Goal: Task Accomplishment & Management: Complete application form

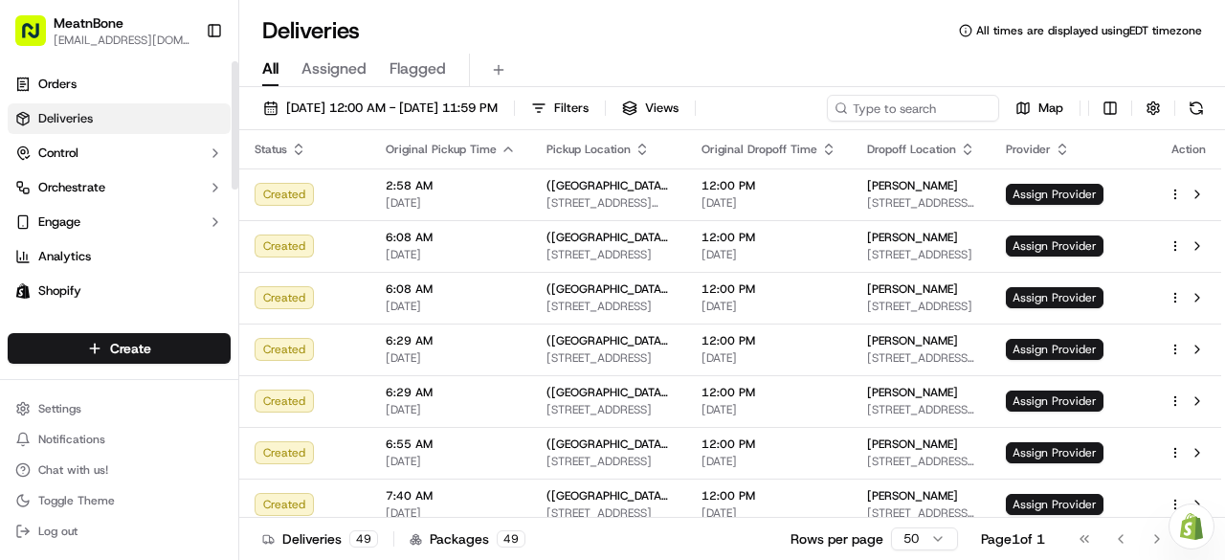
click at [96, 118] on link "Deliveries" at bounding box center [119, 118] width 223 height 31
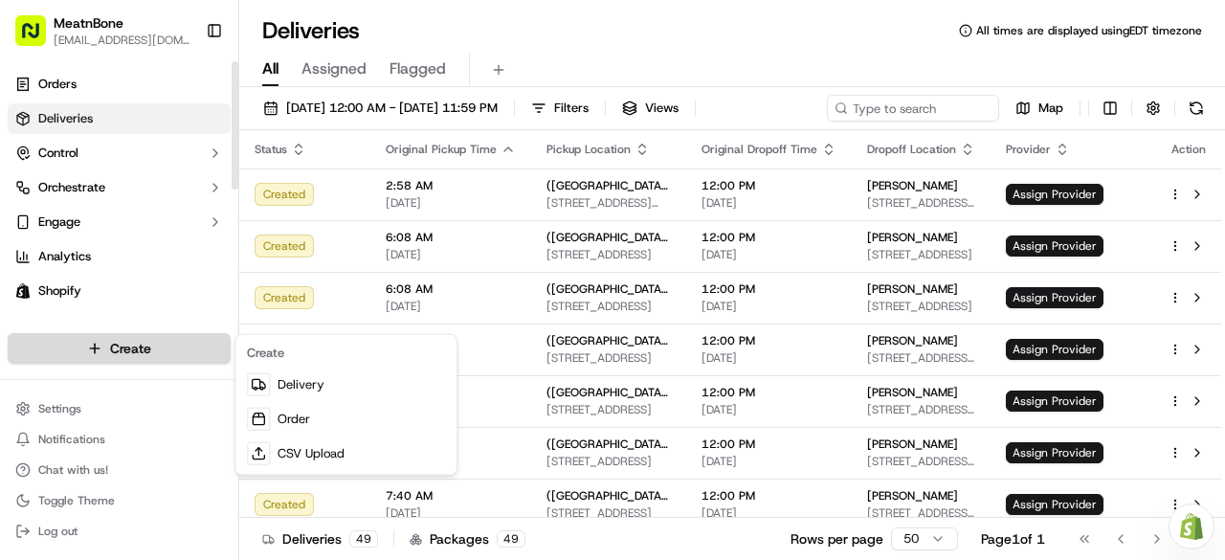
click at [132, 347] on html "MeatnBone junamuno@meatnbone.com Toggle Sidebar Orders Deliveries Control Orche…" at bounding box center [612, 280] width 1225 height 560
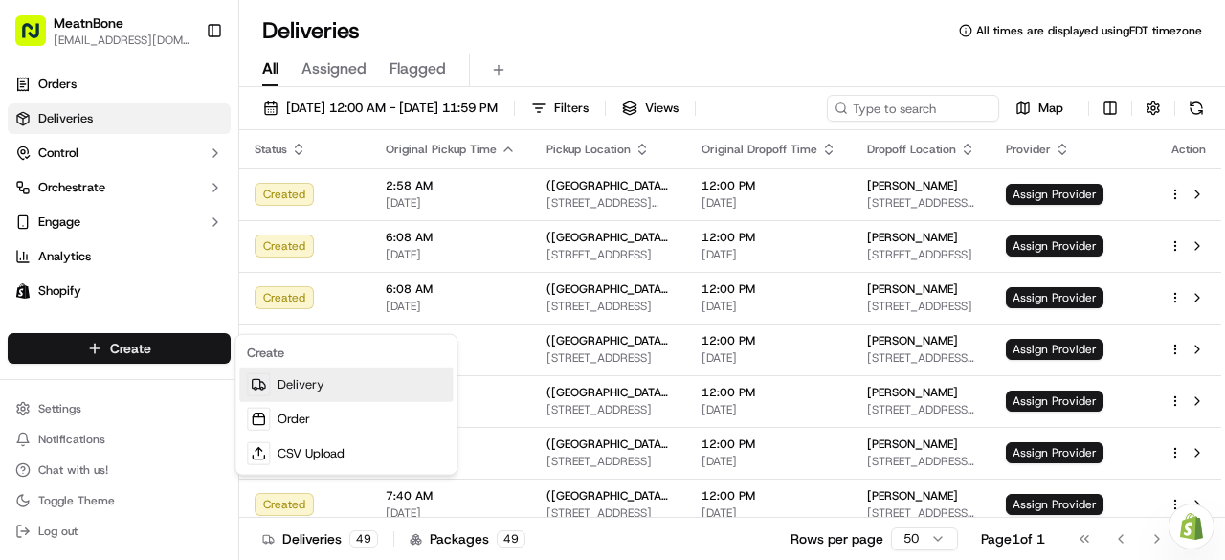
click at [291, 374] on link "Delivery" at bounding box center [345, 385] width 213 height 34
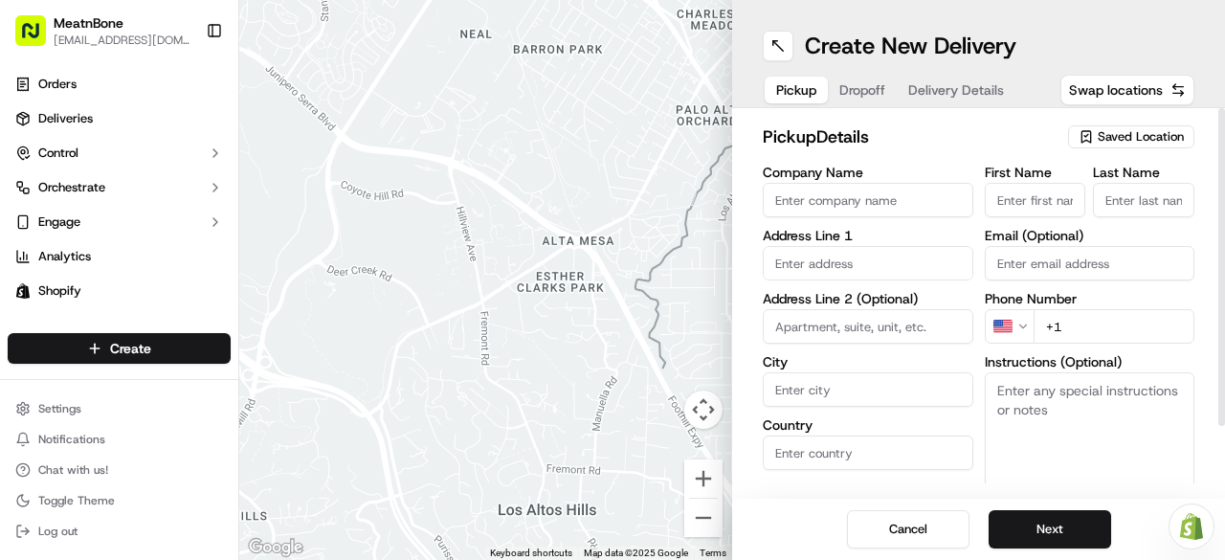
click at [828, 188] on input "Company Name" at bounding box center [868, 200] width 211 height 34
type input "Meatnbone"
type input "2806 Corrine Drive"
type input "Orlando"
type input "United States"
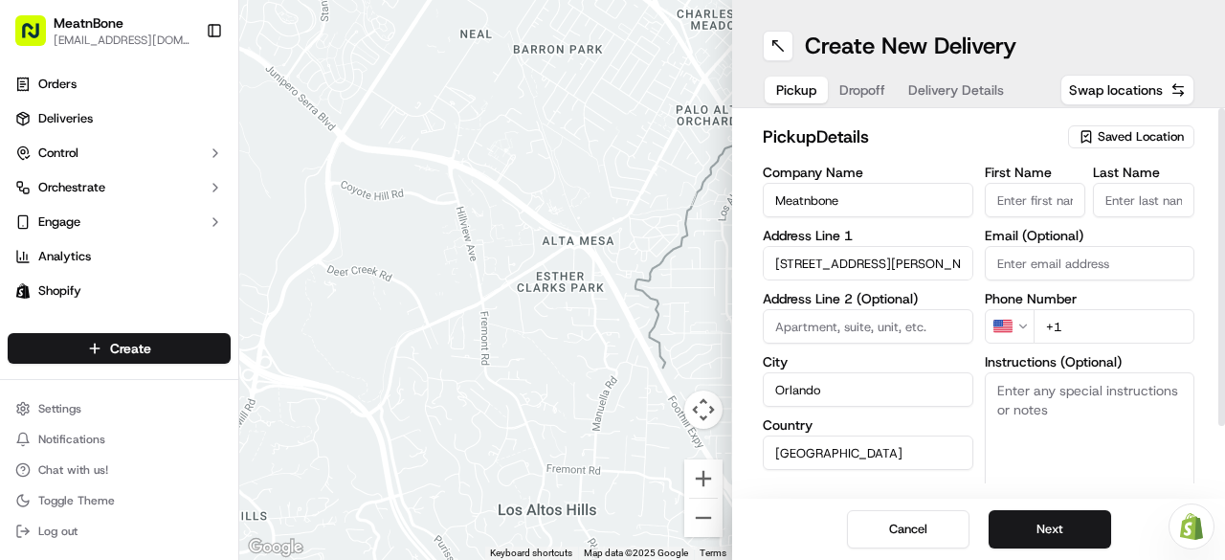
type input "FL"
type input "32803"
type input "Jose"
type input "Unamuno"
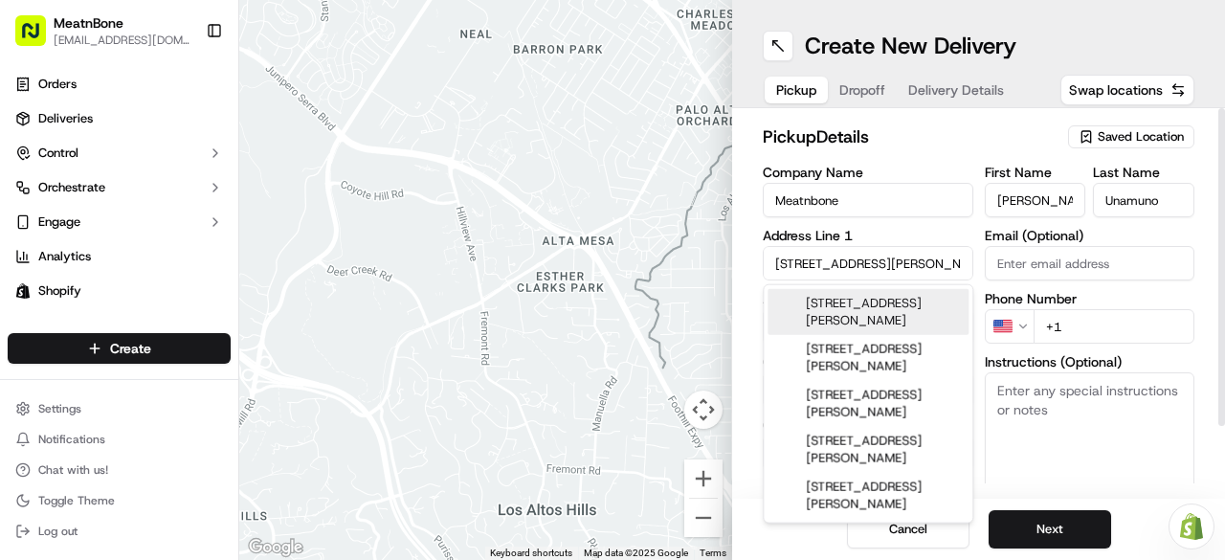
click at [1071, 340] on input "+1" at bounding box center [1115, 326] width 162 height 34
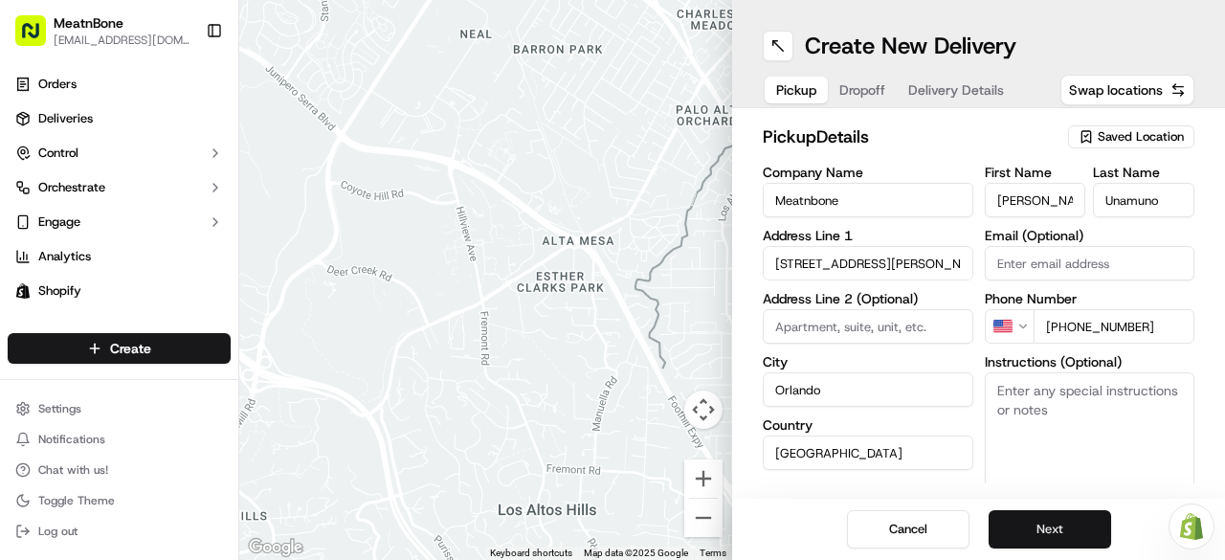
type input "+1 321 204 0831"
click at [1066, 527] on button "Next" at bounding box center [1050, 529] width 123 height 38
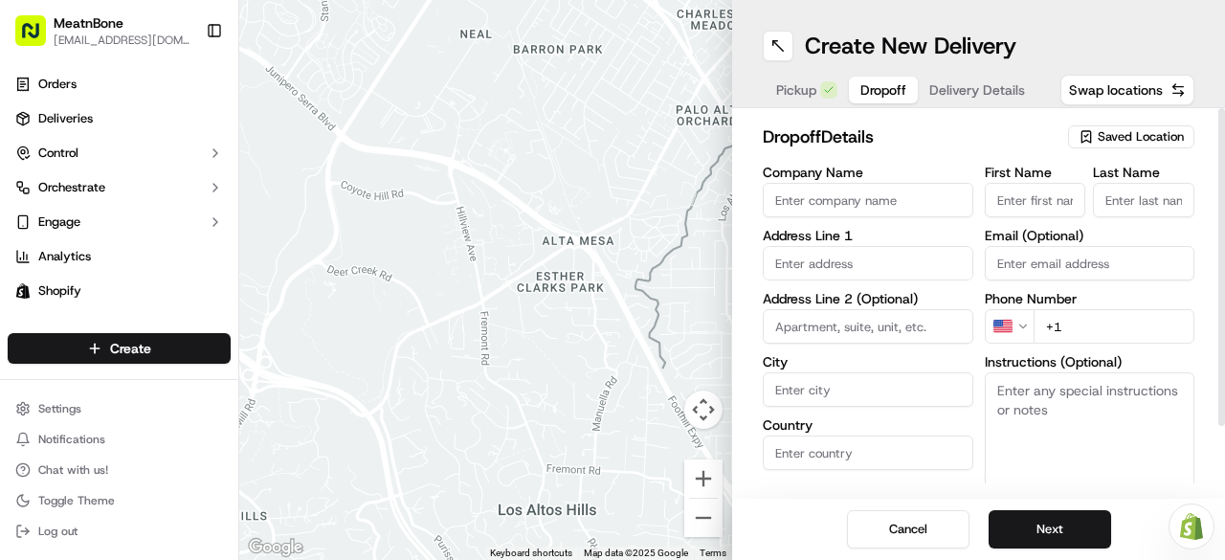
click at [1020, 196] on input "First Name" at bounding box center [1035, 200] width 101 height 34
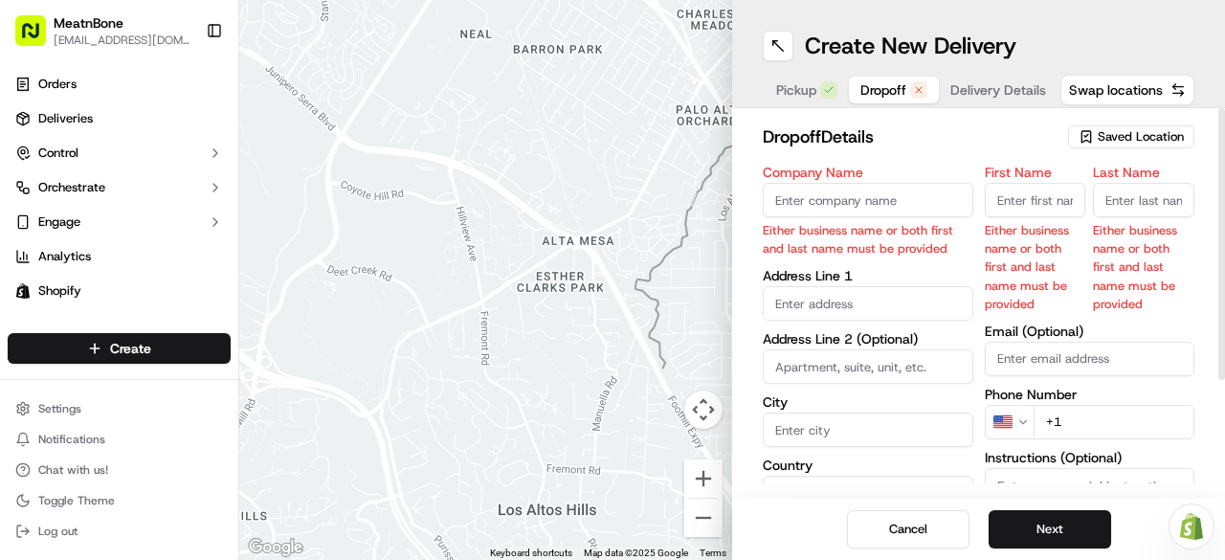
click at [1019, 200] on input "First Name" at bounding box center [1035, 200] width 101 height 34
type input "Paige"
click at [1115, 250] on div "First Name Paige Either business name or both first and last name must be provi…" at bounding box center [1090, 404] width 211 height 477
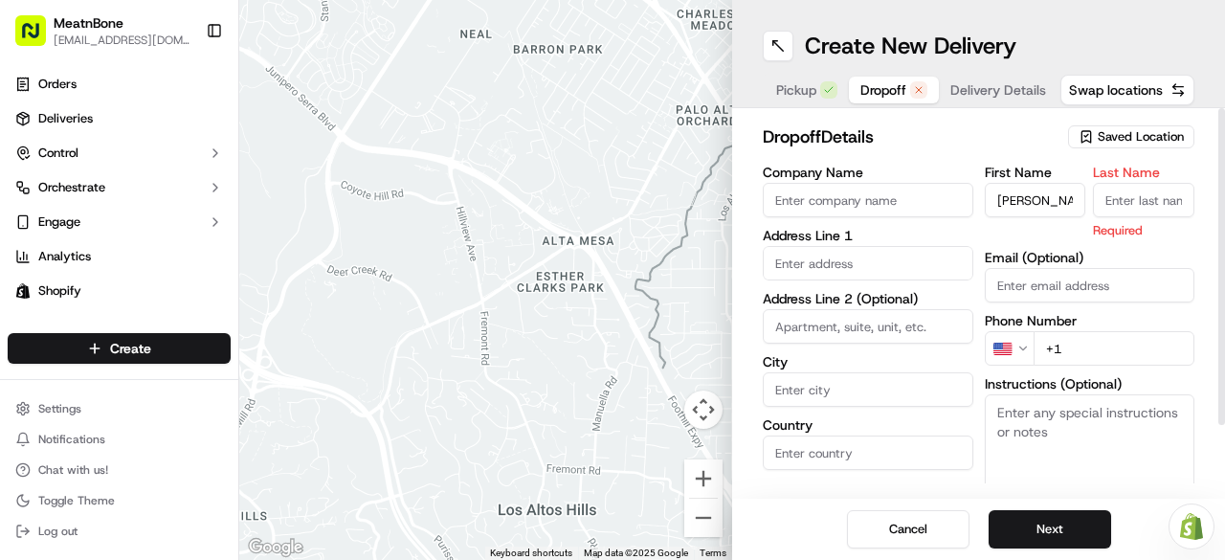
click at [1107, 203] on input "Last Name" at bounding box center [1143, 200] width 101 height 34
type input "Evans"
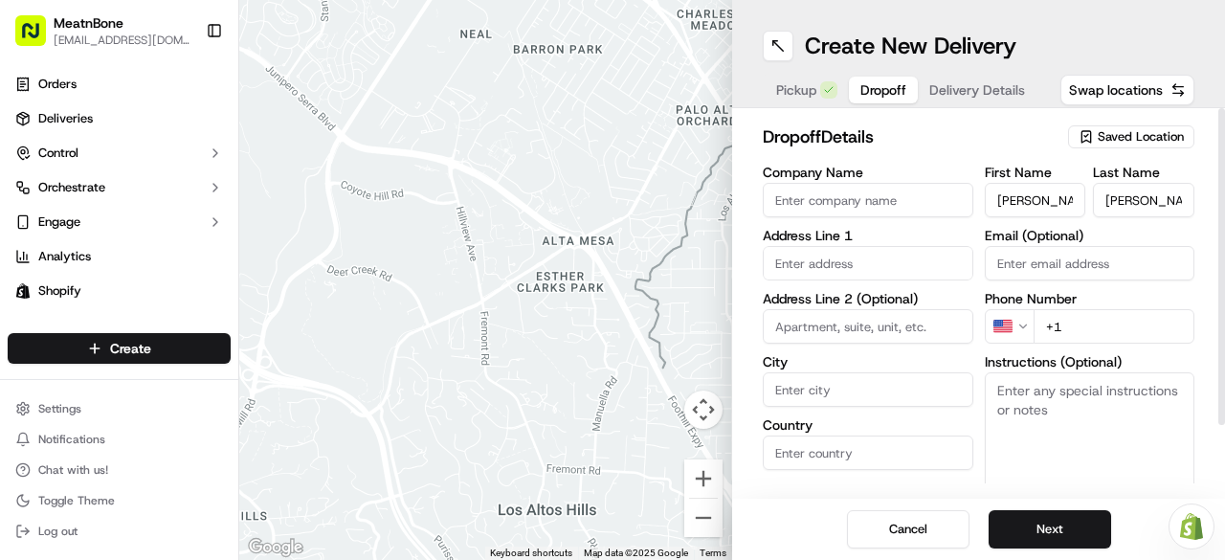
click at [1075, 349] on div "First Name Paige Last Name Evans Email (Optional) Phone Number US +1 Instructio…" at bounding box center [1090, 367] width 211 height 402
type input "+1 407 242 4363"
click at [783, 259] on input "text" at bounding box center [868, 263] width 211 height 34
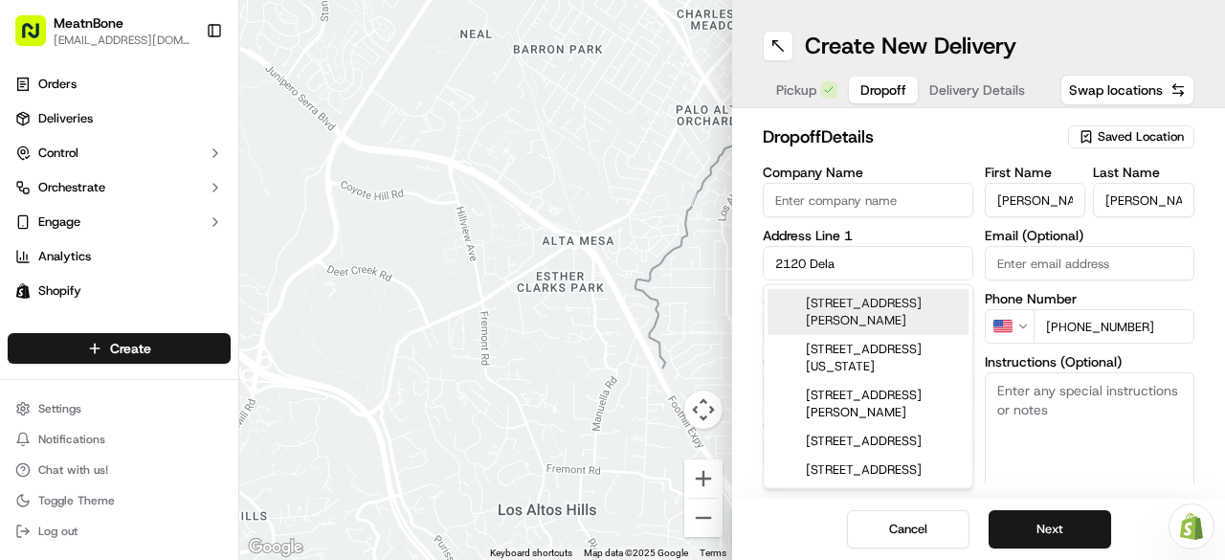
click at [879, 302] on div "2120 Delaney Avenue, Orlando, FL" at bounding box center [868, 312] width 201 height 46
type input "[STREET_ADDRESS][PERSON_NAME]"
type input "Orlando"
type input "United States"
type input "FL"
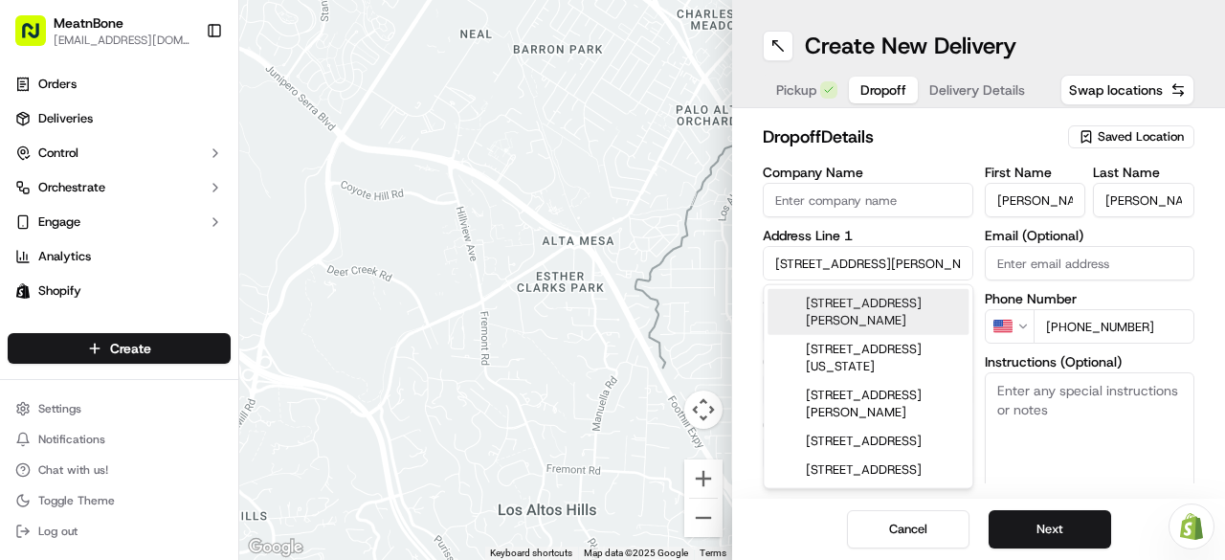
type input "32806"
type input "2120 Delaney Avenue"
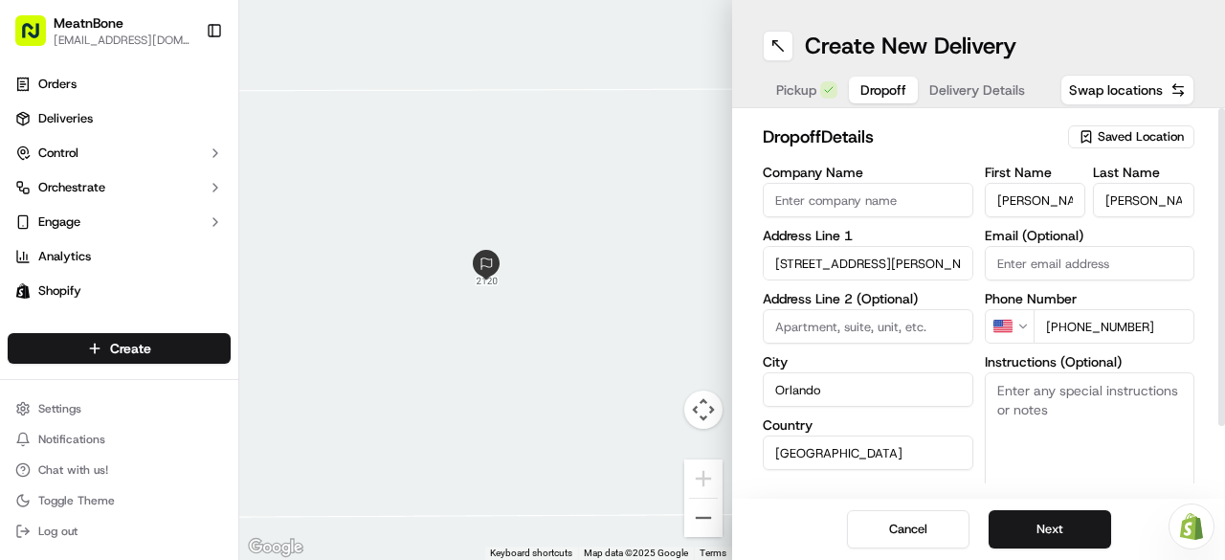
click at [1042, 202] on input "Paige" at bounding box center [1035, 200] width 101 height 34
type input "P"
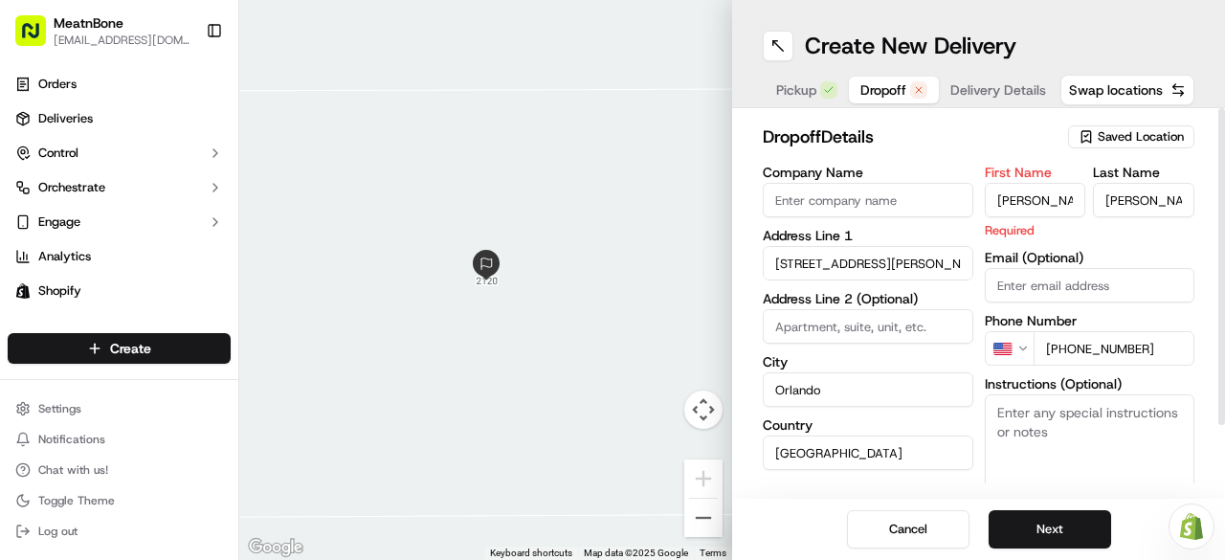
type input "Thomas"
click at [1155, 204] on input "Evans" at bounding box center [1143, 200] width 101 height 34
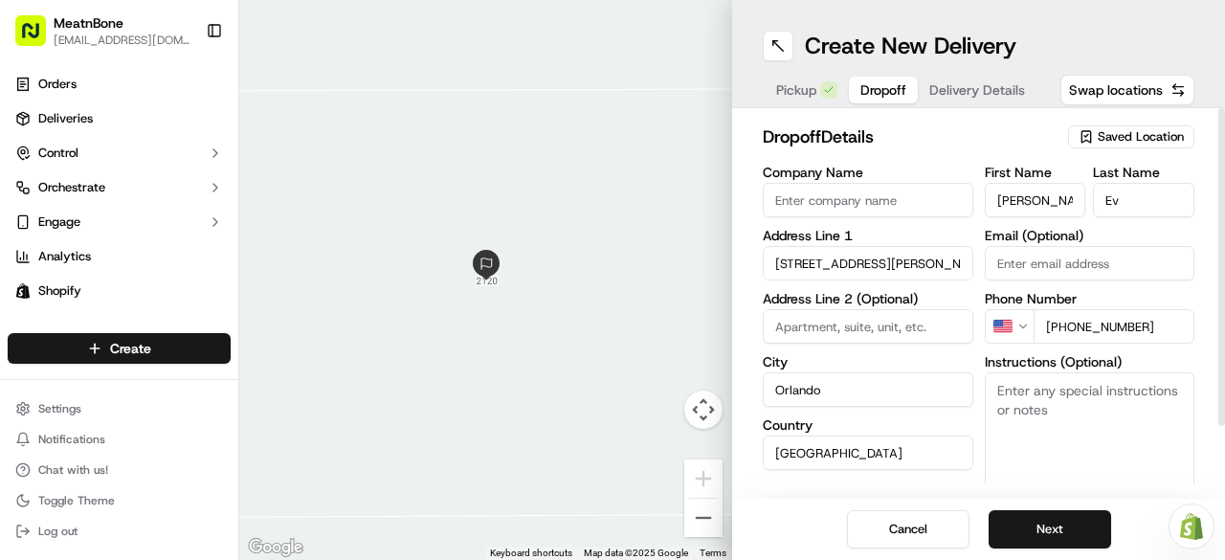
type input "E"
type input "B"
type input "Evans"
click at [1049, 195] on input "Thomas" at bounding box center [1035, 200] width 101 height 34
type input "T"
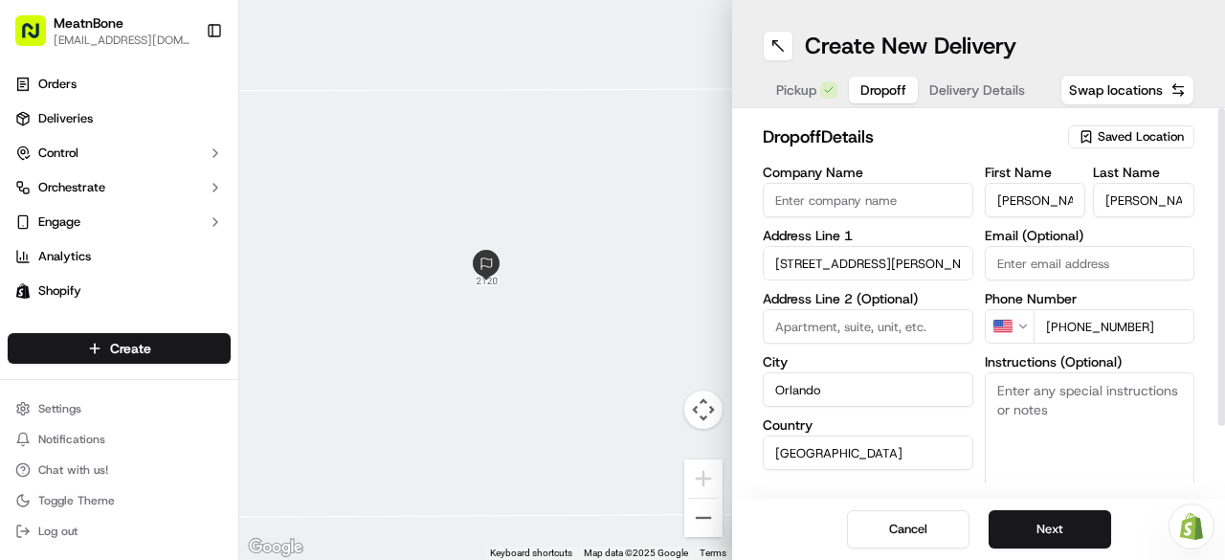
type input "Paige"
click at [953, 415] on div "Company Name Address Line 1 2120 Delaney Avenue Address Line 2 (Optional) City …" at bounding box center [868, 367] width 211 height 402
click at [1029, 520] on button "Next" at bounding box center [1050, 529] width 123 height 38
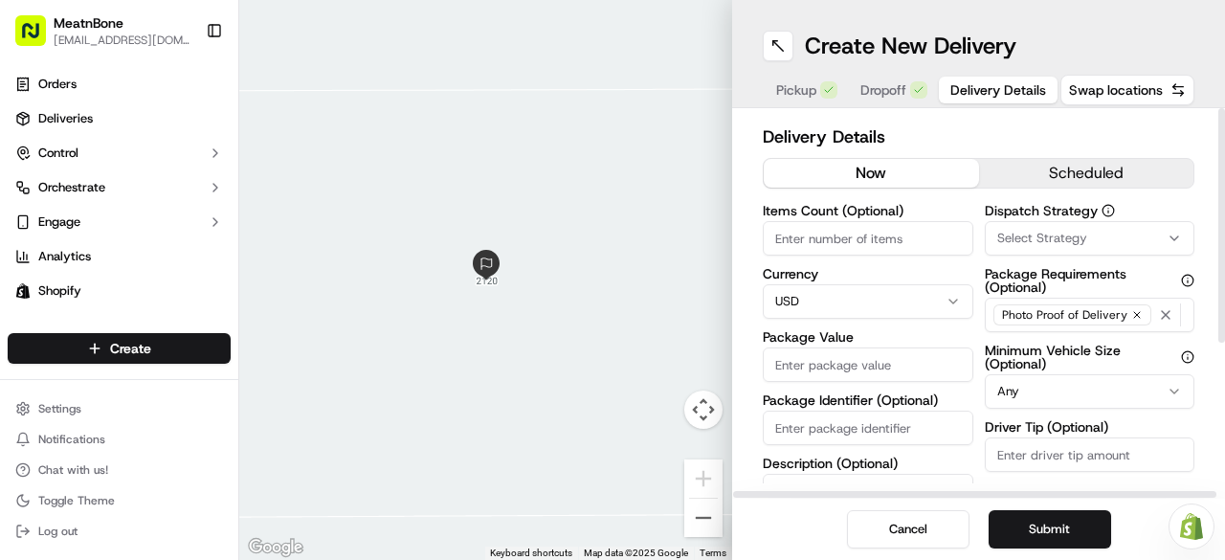
click at [797, 241] on input "Items Count (Optional)" at bounding box center [868, 238] width 211 height 34
type input "2"
click at [863, 355] on input "Package Value" at bounding box center [868, 364] width 211 height 34
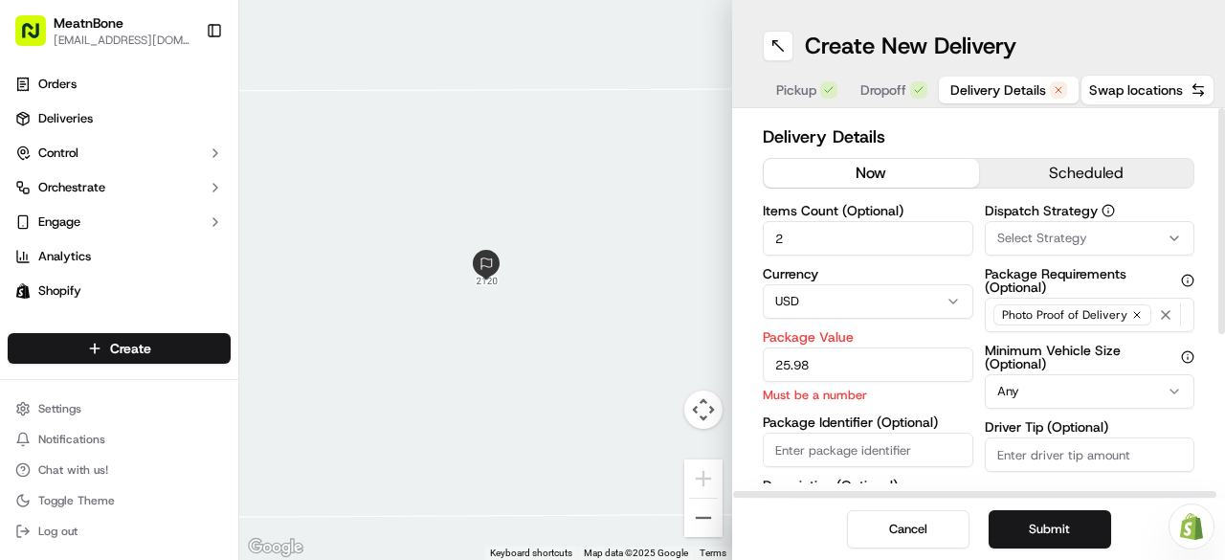
type input "25.98"
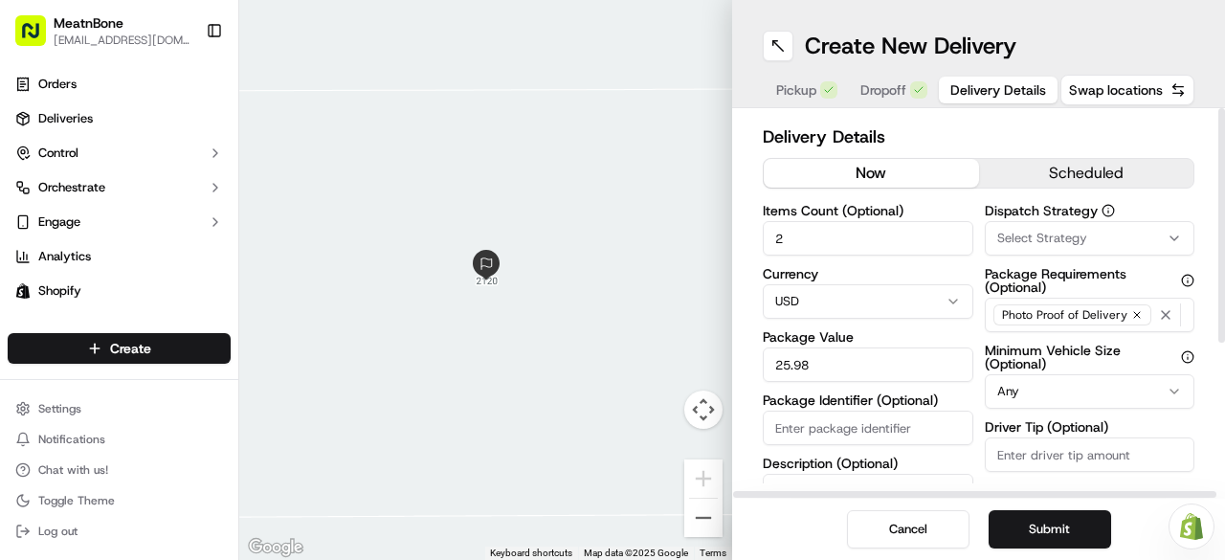
click at [795, 441] on input "Package Identifier (Optional)" at bounding box center [868, 428] width 211 height 34
type input "256221"
click at [1058, 530] on button "Submit" at bounding box center [1050, 529] width 123 height 38
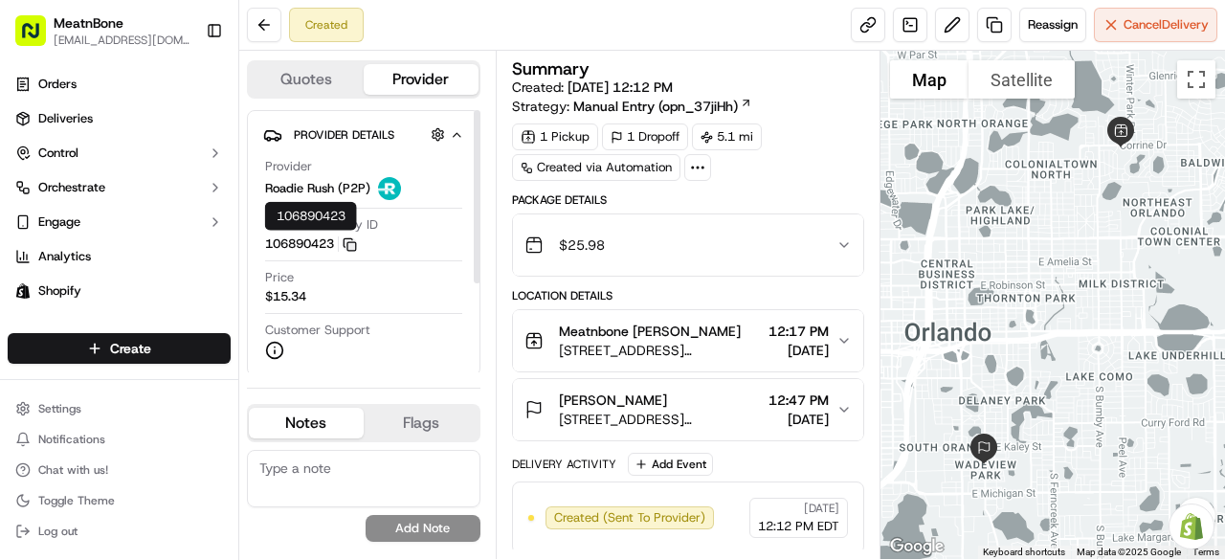
click at [354, 237] on icon "button" at bounding box center [350, 244] width 14 height 14
click at [388, 124] on div "Provider Details Hidden ( 4 )" at bounding box center [372, 135] width 156 height 24
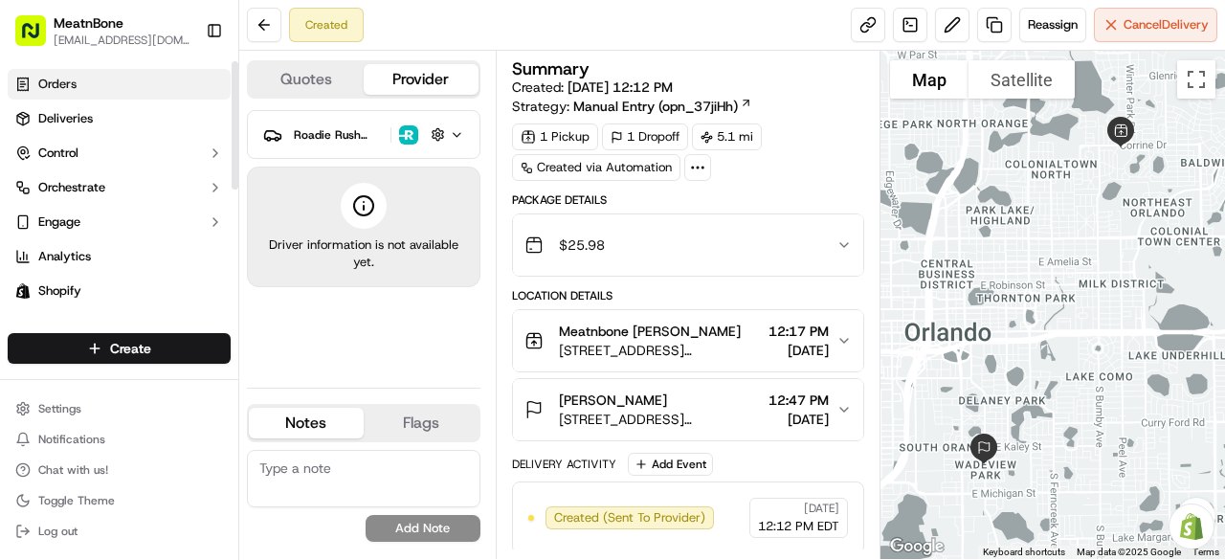
click at [94, 83] on link "Orders" at bounding box center [119, 84] width 223 height 31
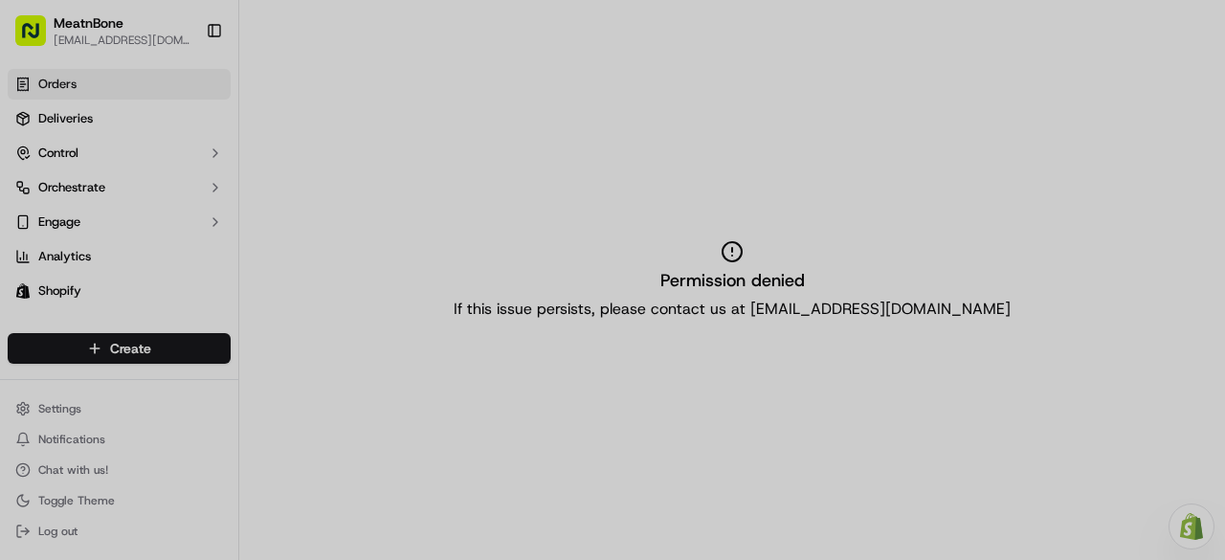
click at [98, 83] on div at bounding box center [612, 280] width 1225 height 560
click at [101, 122] on div at bounding box center [612, 280] width 1225 height 560
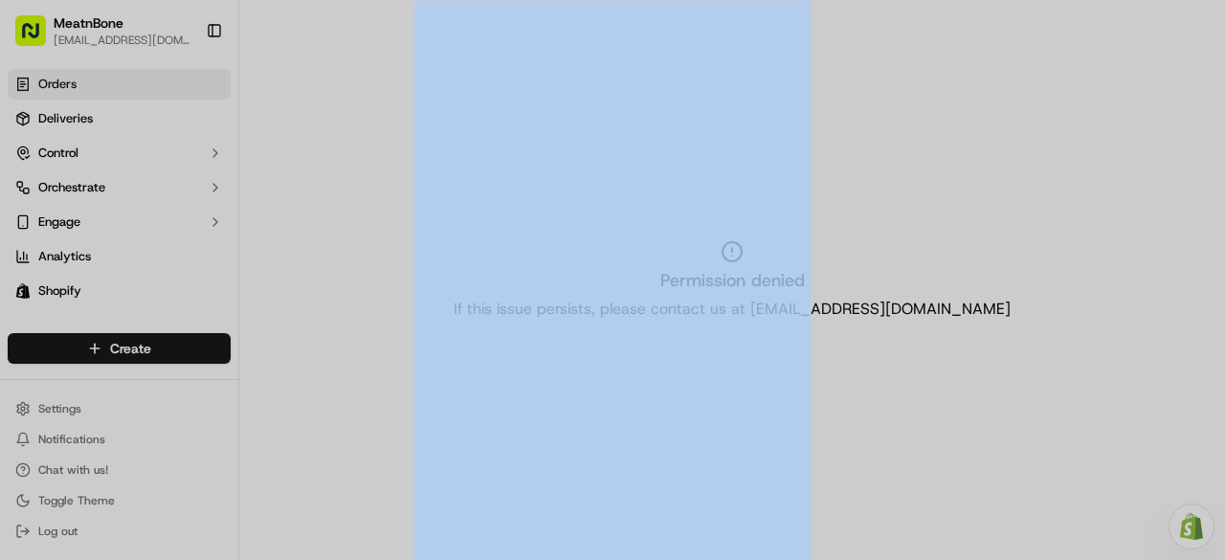
click at [101, 122] on div at bounding box center [612, 280] width 1225 height 560
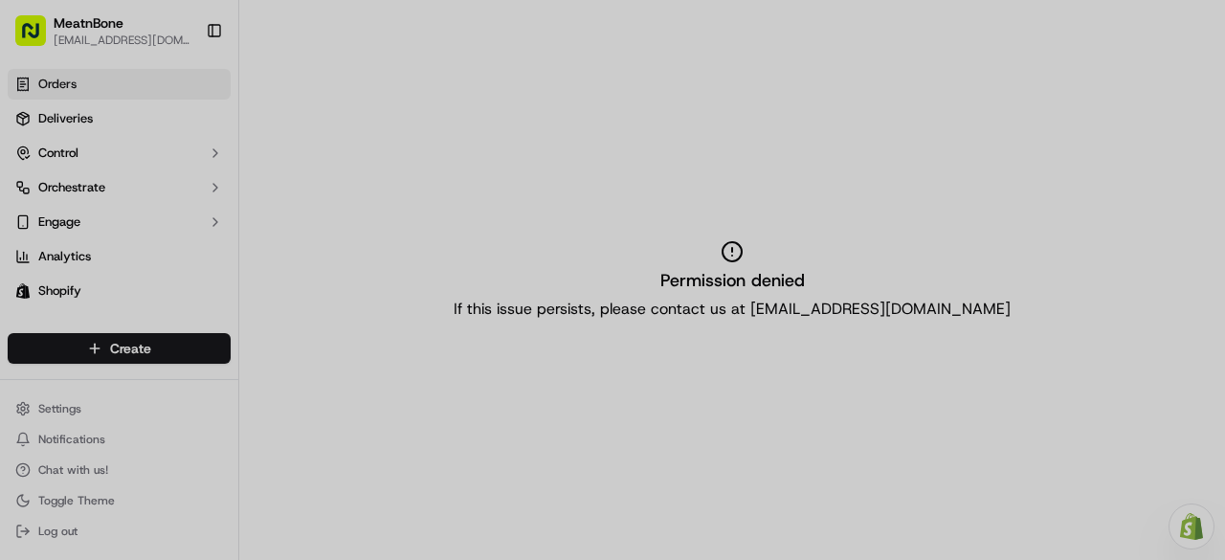
click at [54, 120] on div at bounding box center [612, 280] width 1225 height 560
click at [139, 113] on div at bounding box center [612, 280] width 1225 height 560
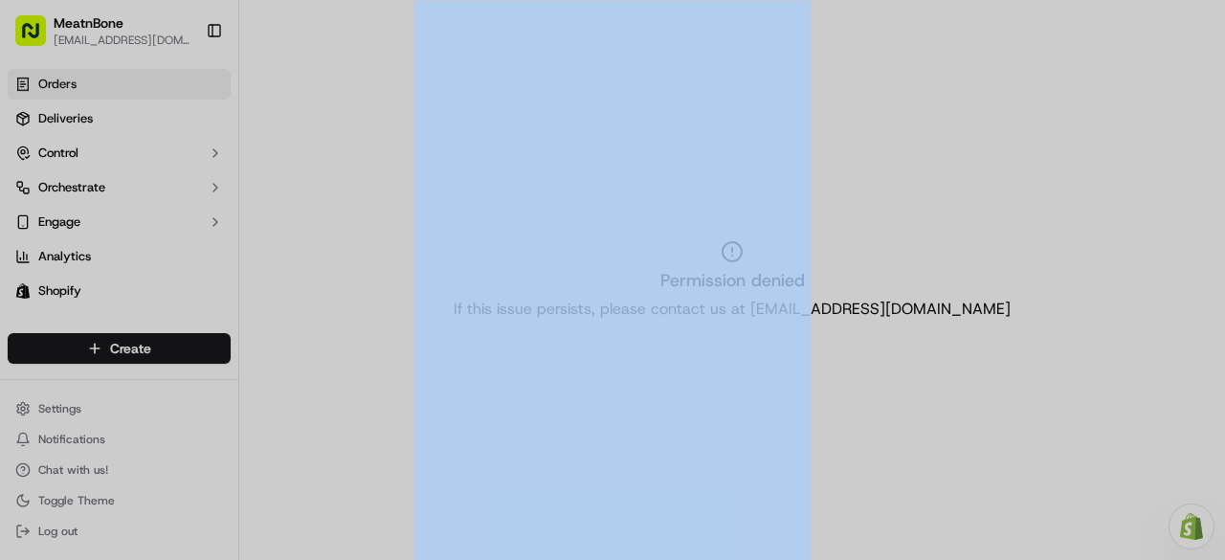
click at [139, 113] on div at bounding box center [612, 280] width 1225 height 560
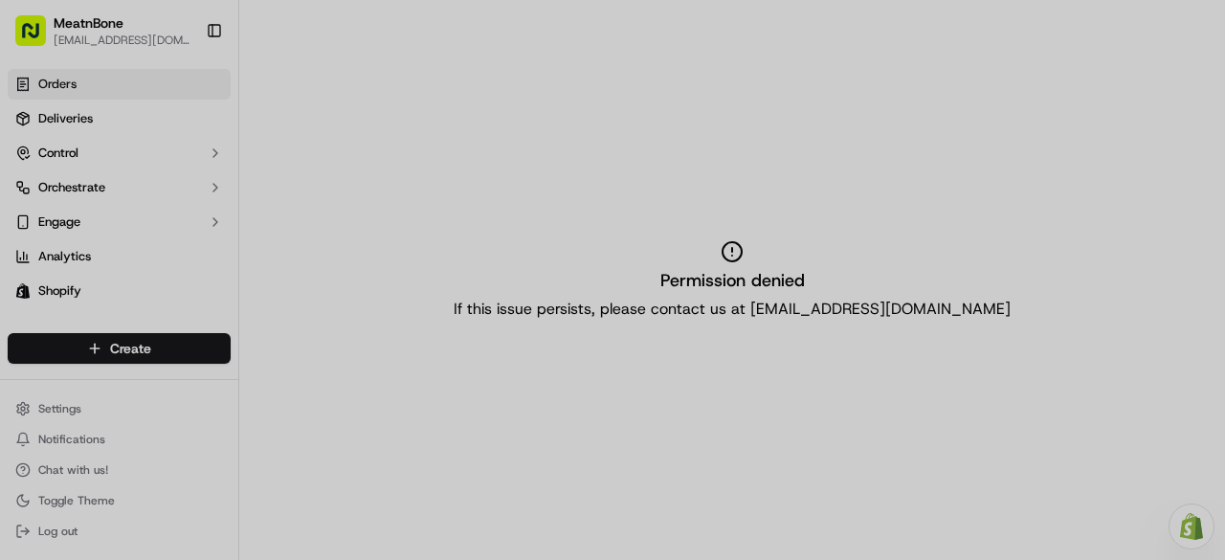
click at [139, 113] on div at bounding box center [612, 280] width 1225 height 560
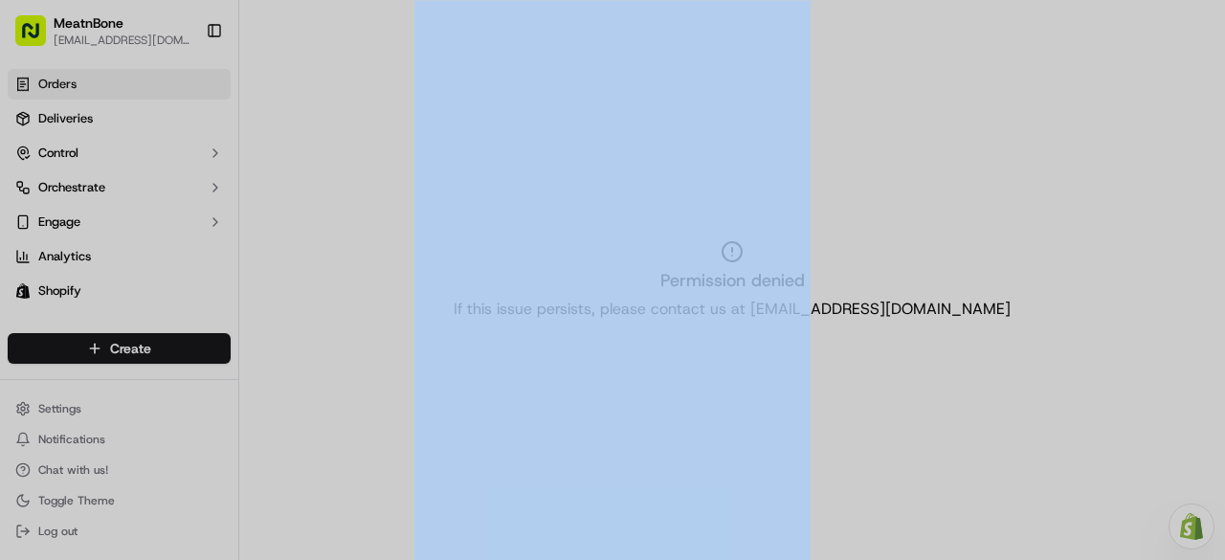
click at [139, 113] on div at bounding box center [612, 280] width 1225 height 560
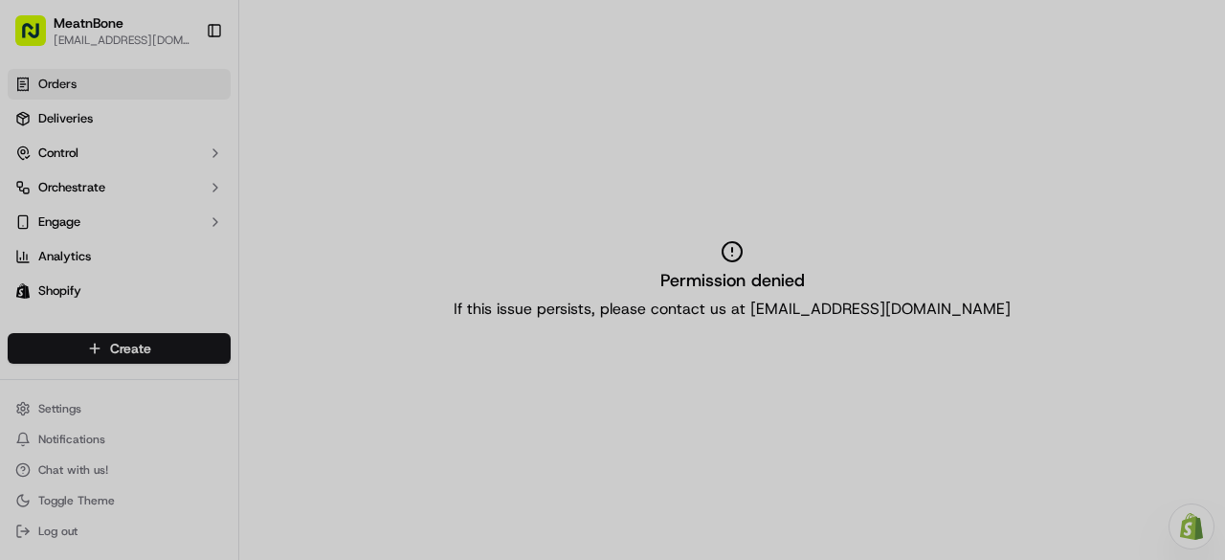
click at [71, 113] on div at bounding box center [612, 280] width 1225 height 560
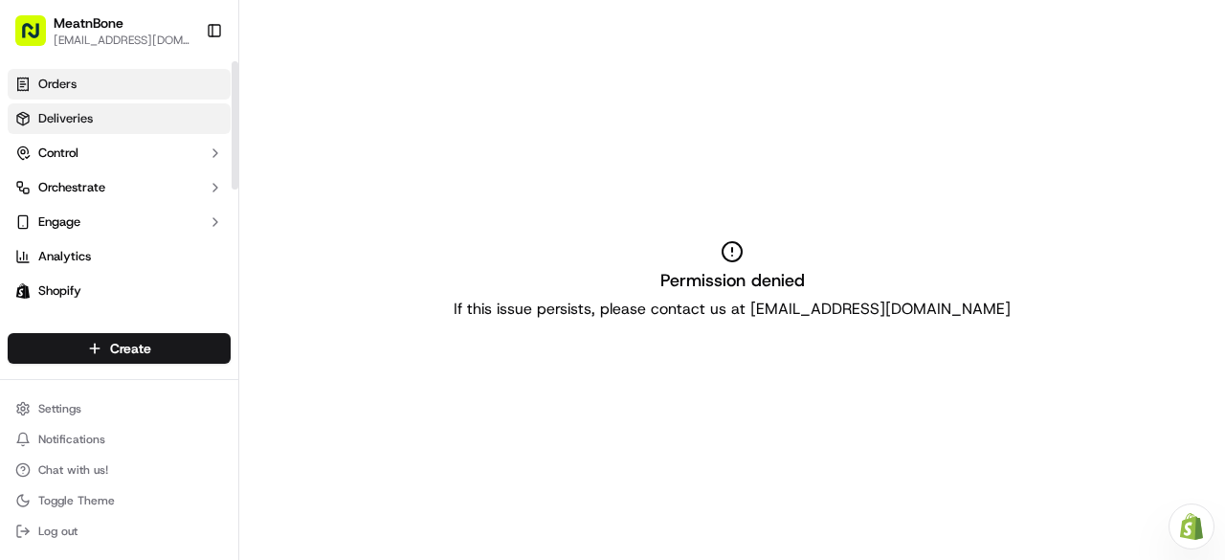
click at [52, 110] on span "Deliveries" at bounding box center [65, 118] width 55 height 17
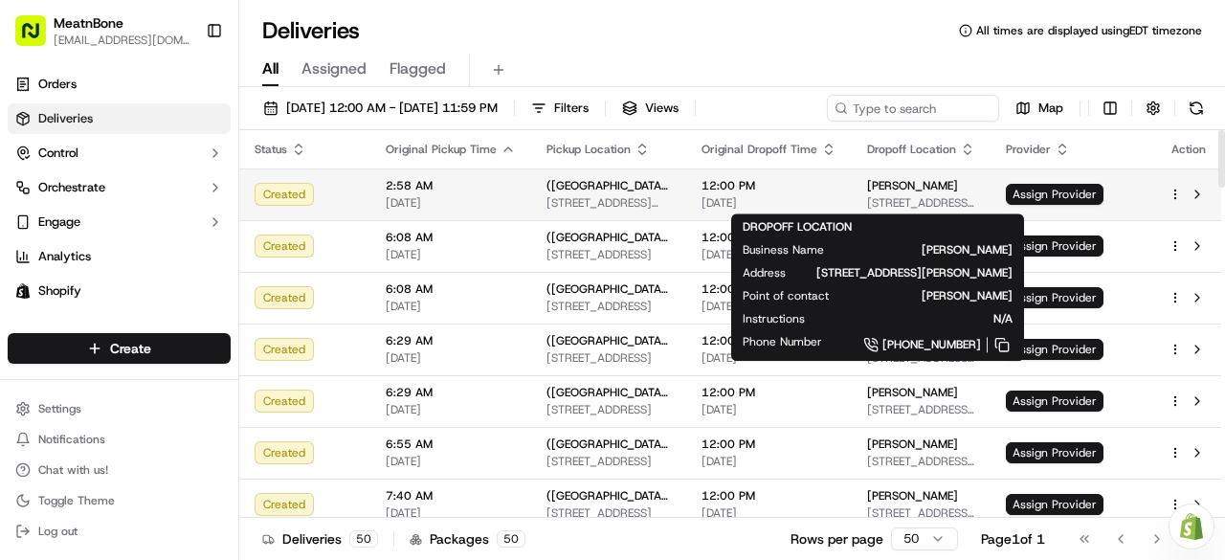
click at [883, 189] on span "[PERSON_NAME]" at bounding box center [912, 185] width 91 height 15
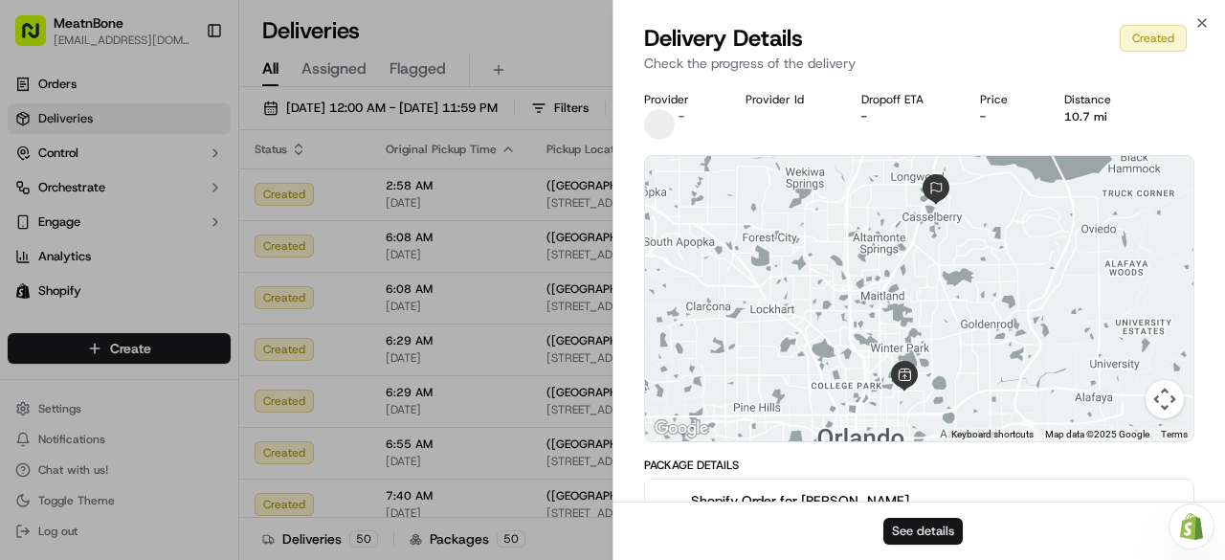
click at [946, 525] on button "See details" at bounding box center [923, 531] width 79 height 27
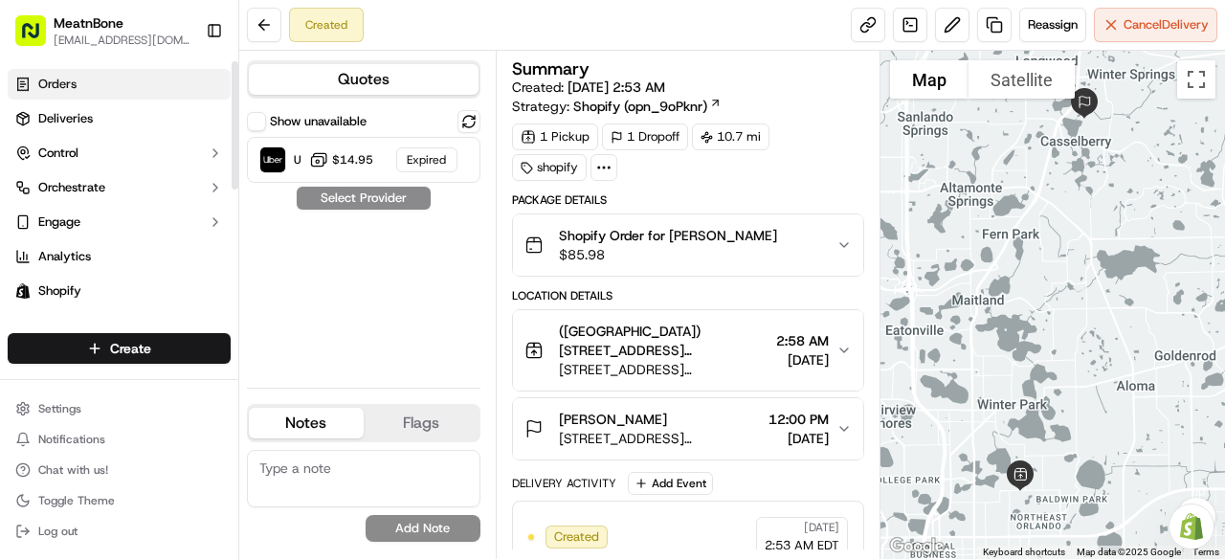
click at [67, 88] on span "Orders" at bounding box center [57, 84] width 38 height 17
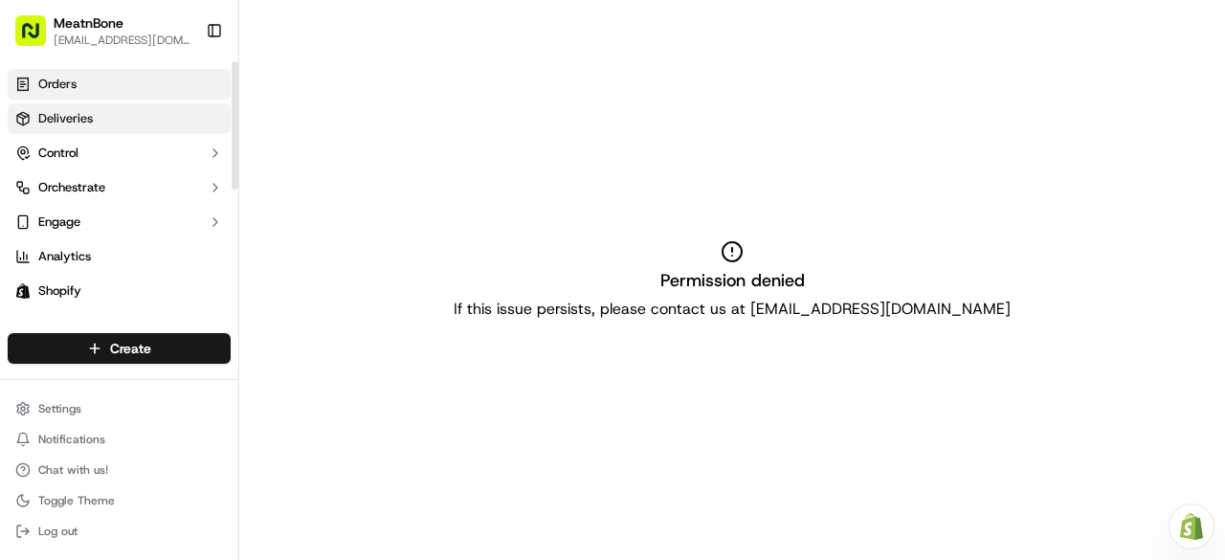
click at [99, 112] on link "Deliveries" at bounding box center [119, 118] width 223 height 31
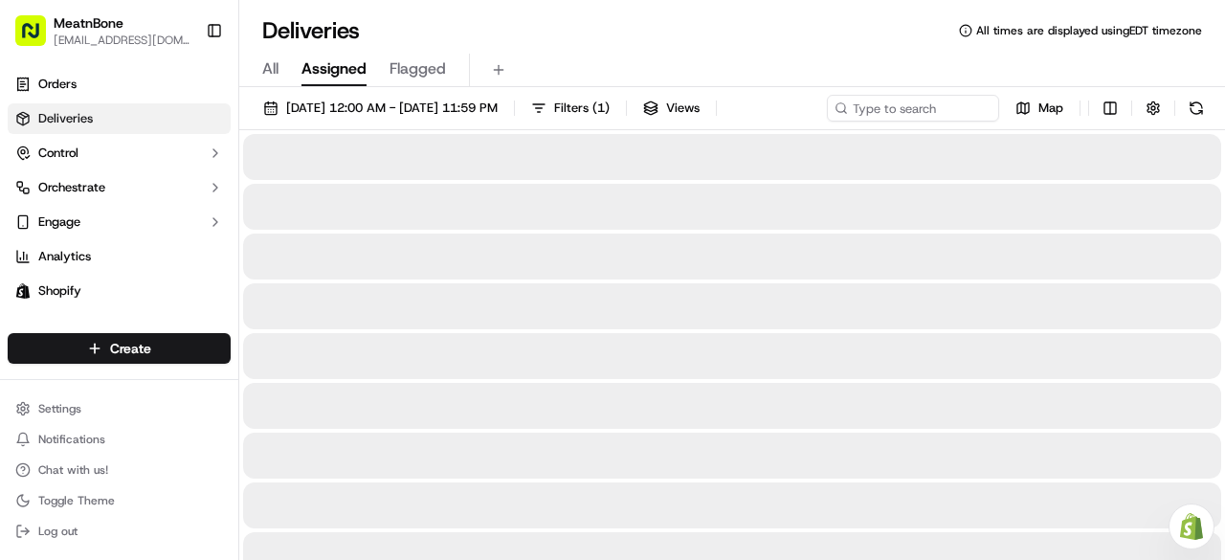
click at [310, 68] on span "Assigned" at bounding box center [334, 68] width 65 height 23
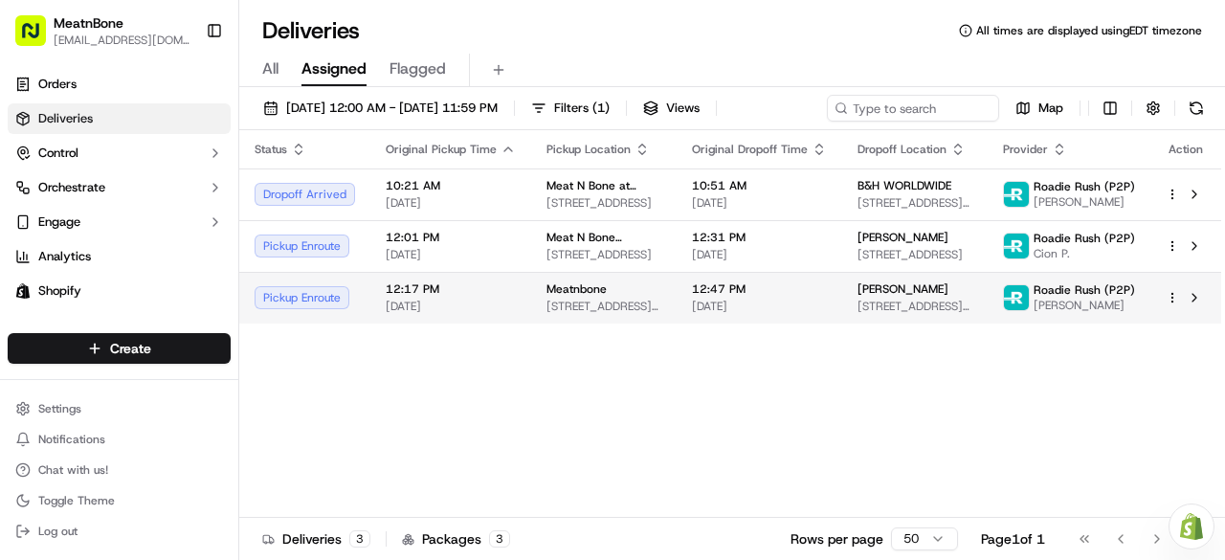
click at [938, 279] on td "[PERSON_NAME] [STREET_ADDRESS][PERSON_NAME]" at bounding box center [915, 298] width 146 height 52
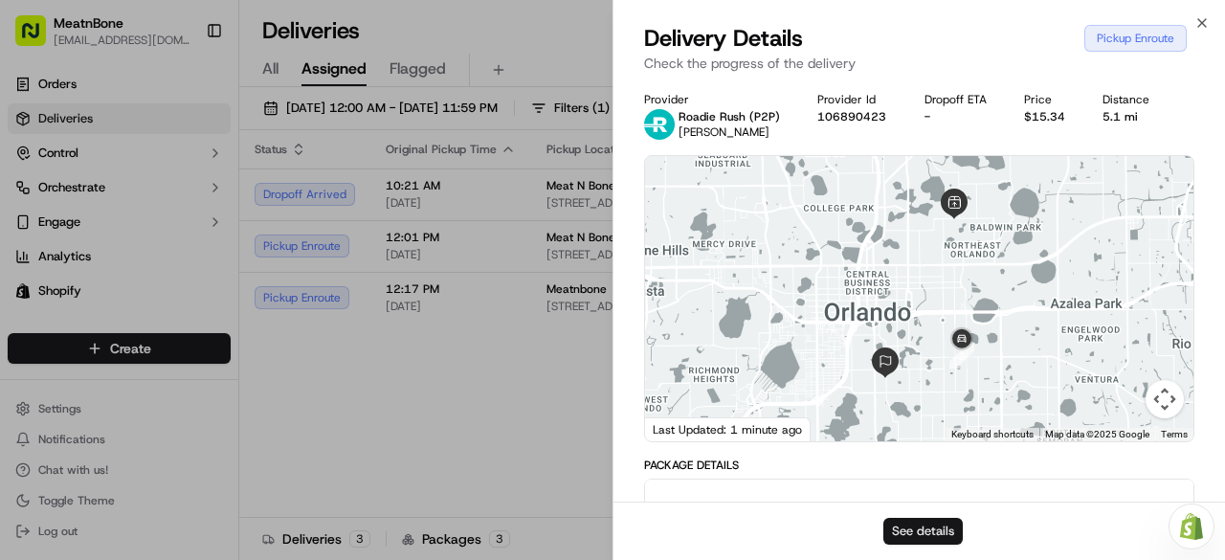
click at [908, 530] on button "See details" at bounding box center [923, 531] width 79 height 27
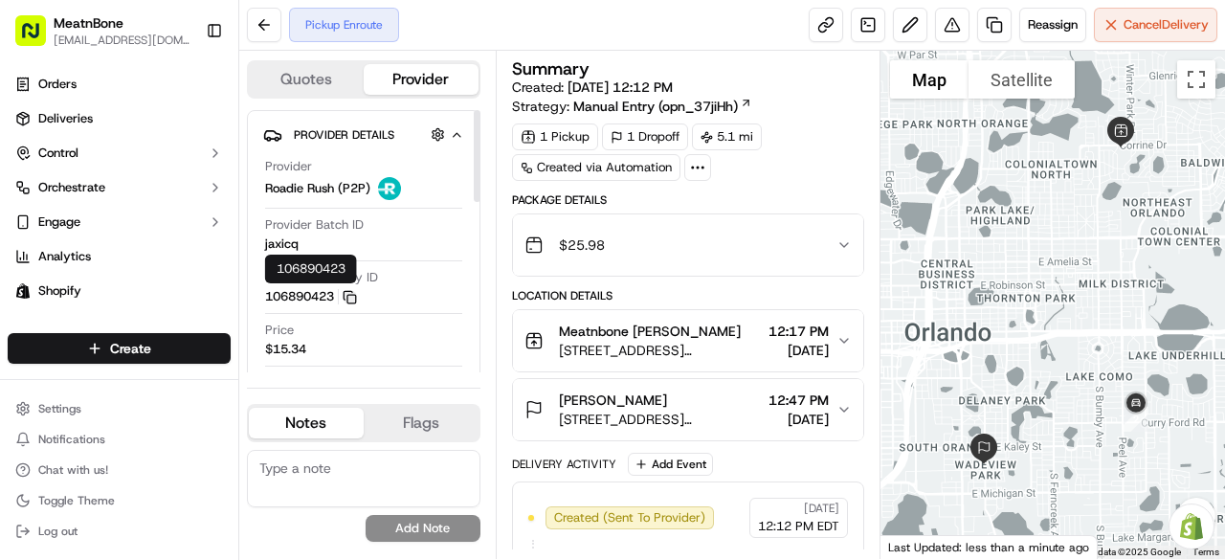
click at [351, 291] on icon "button" at bounding box center [348, 295] width 9 height 9
